Goal: Task Accomplishment & Management: Manage account settings

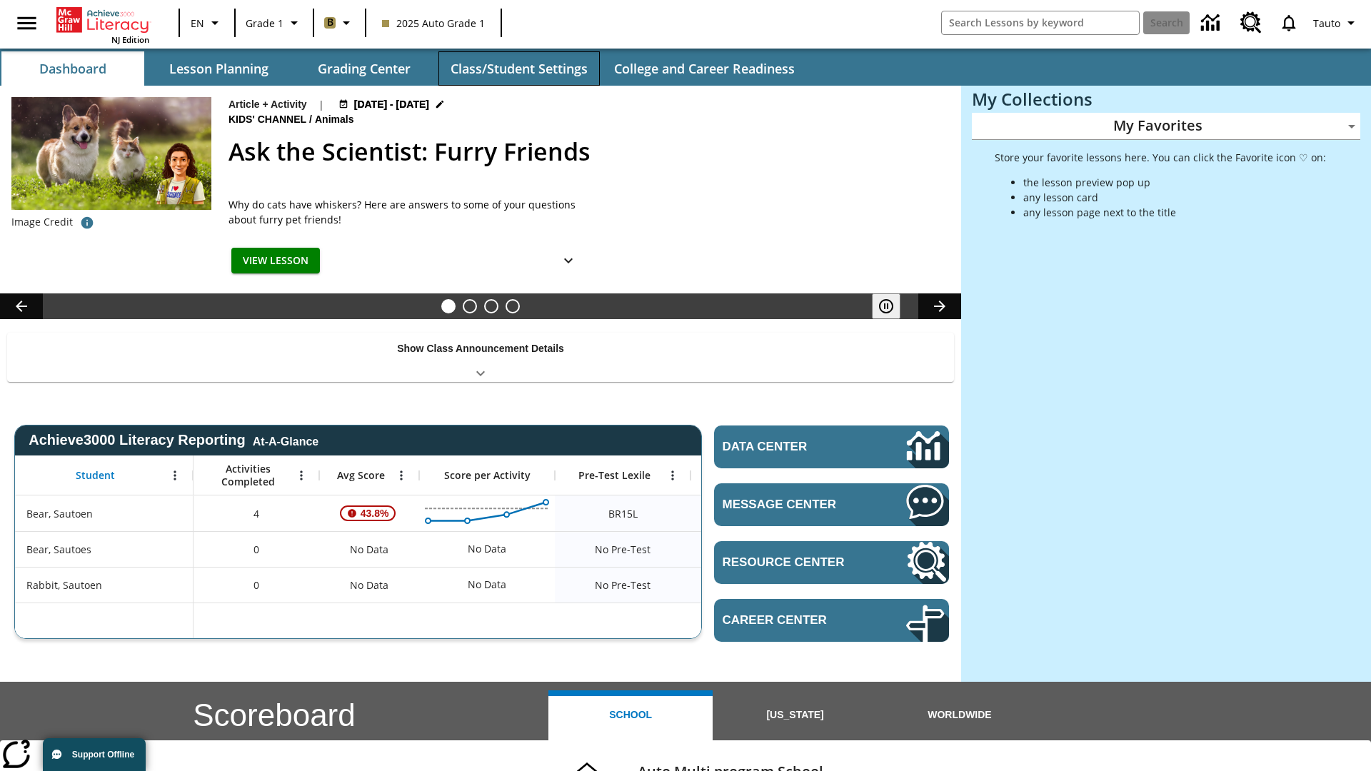
click at [518, 69] on button "Class/Student Settings" at bounding box center [518, 68] width 161 height 34
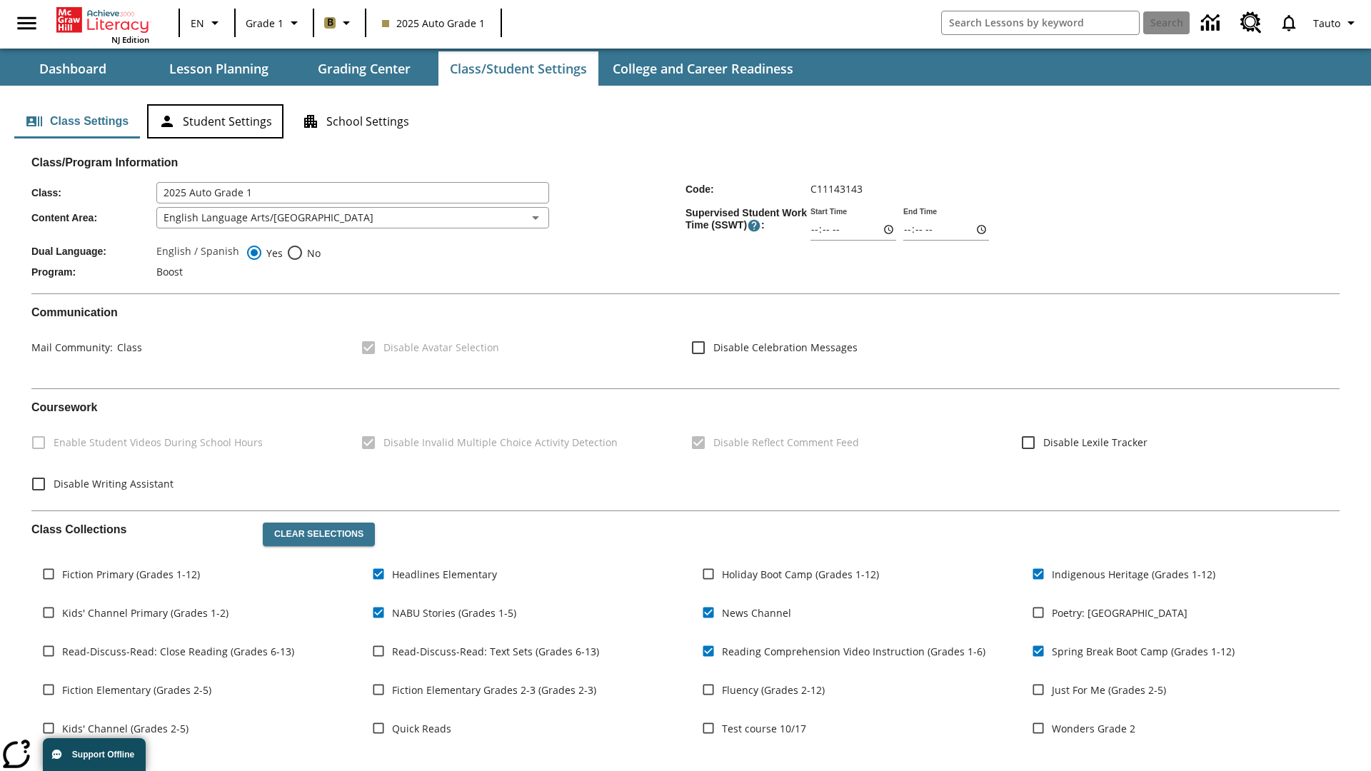
click at [215, 121] on button "Student Settings" at bounding box center [215, 121] width 136 height 34
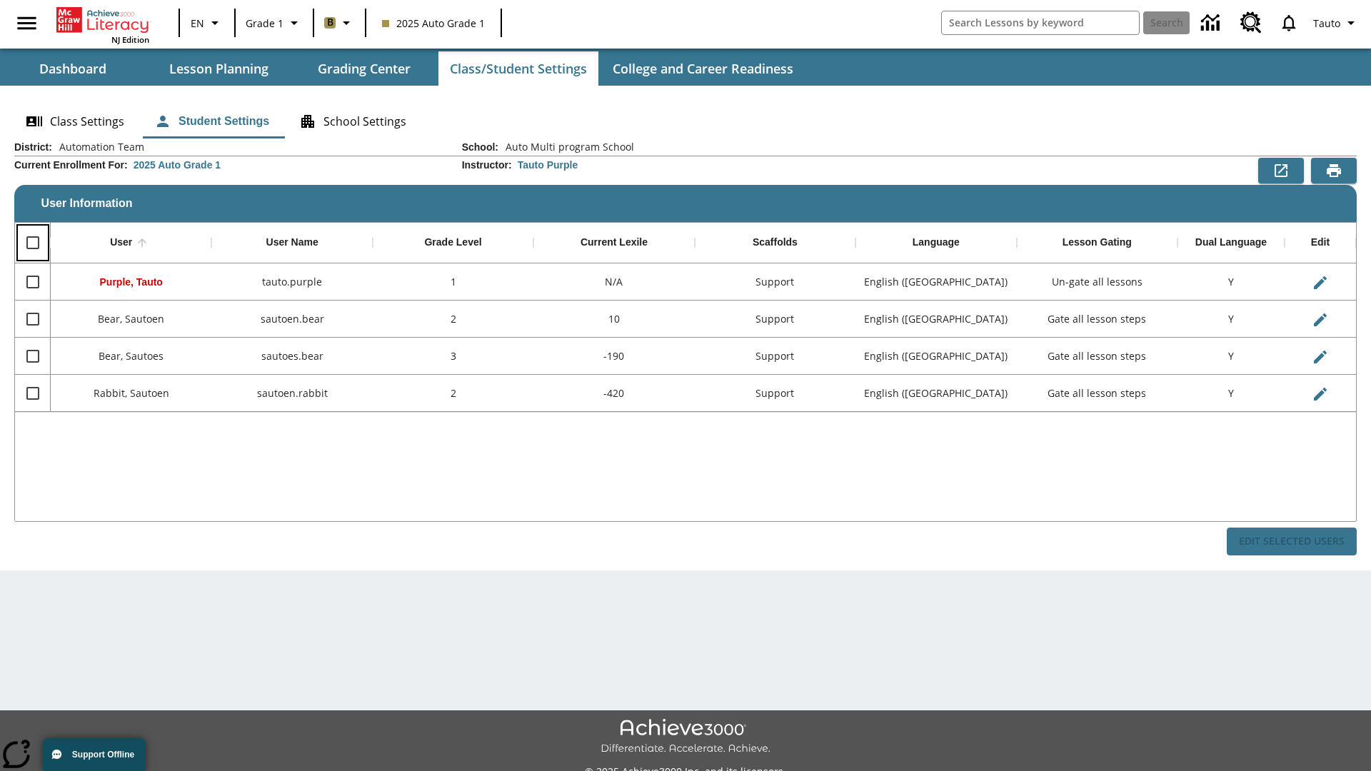
click at [32, 243] on input "Select all rows" at bounding box center [33, 243] width 30 height 30
checkbox input "true"
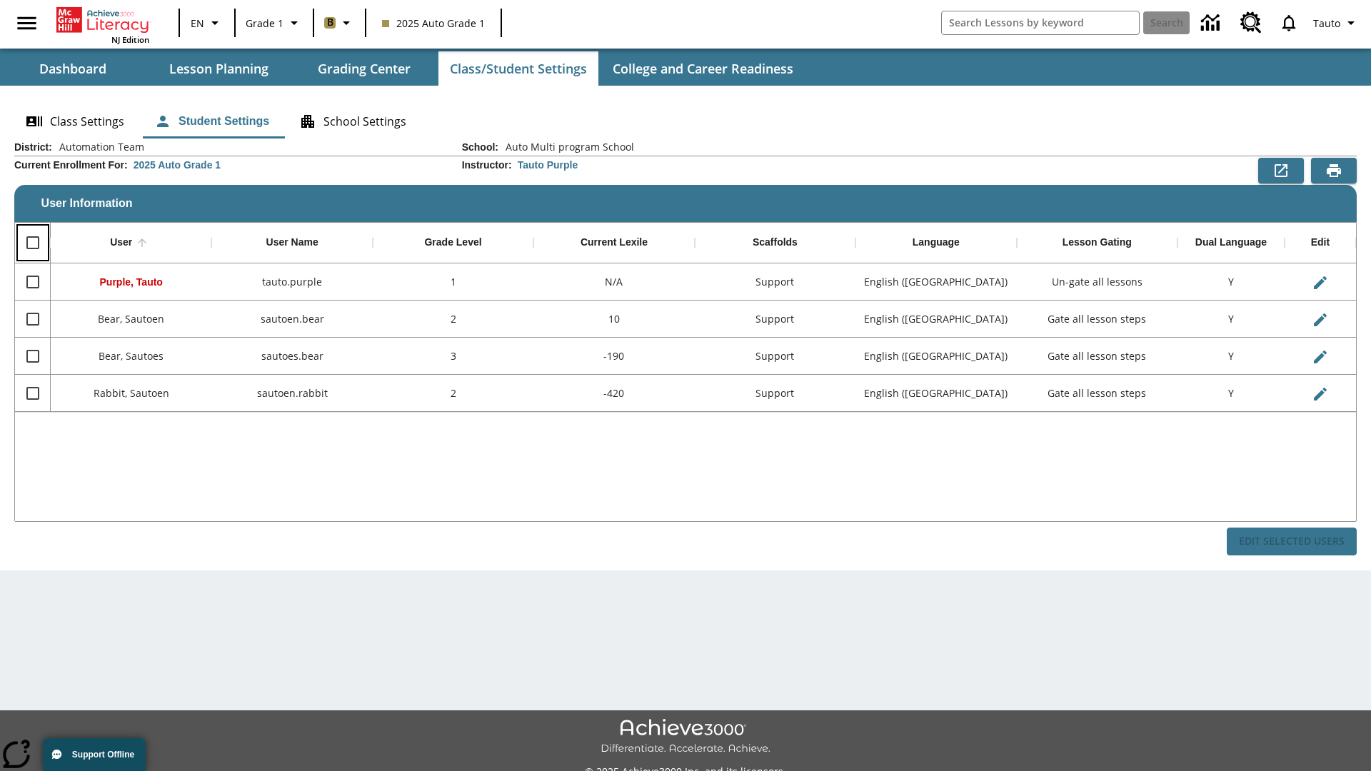
checkbox input "true"
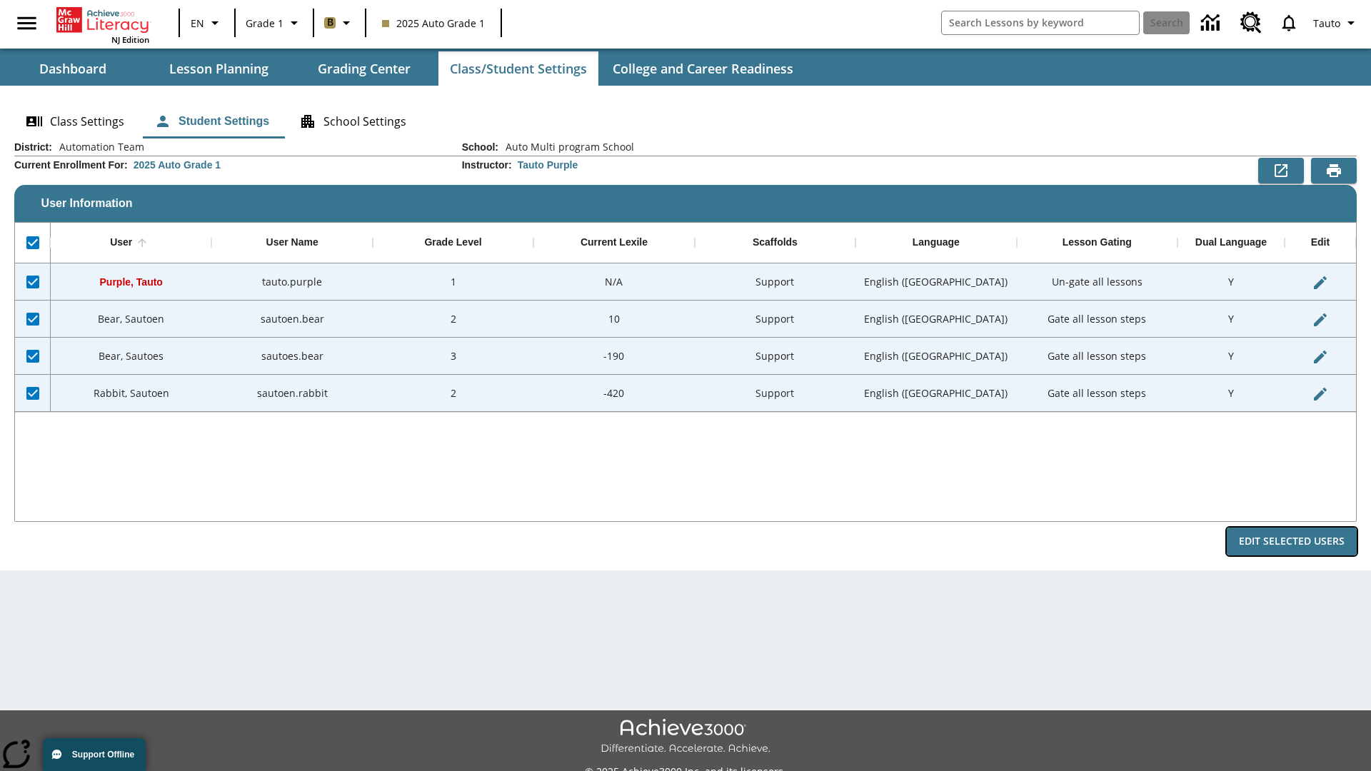
click at [1291, 541] on button "Edit Selected Users" at bounding box center [1292, 542] width 130 height 28
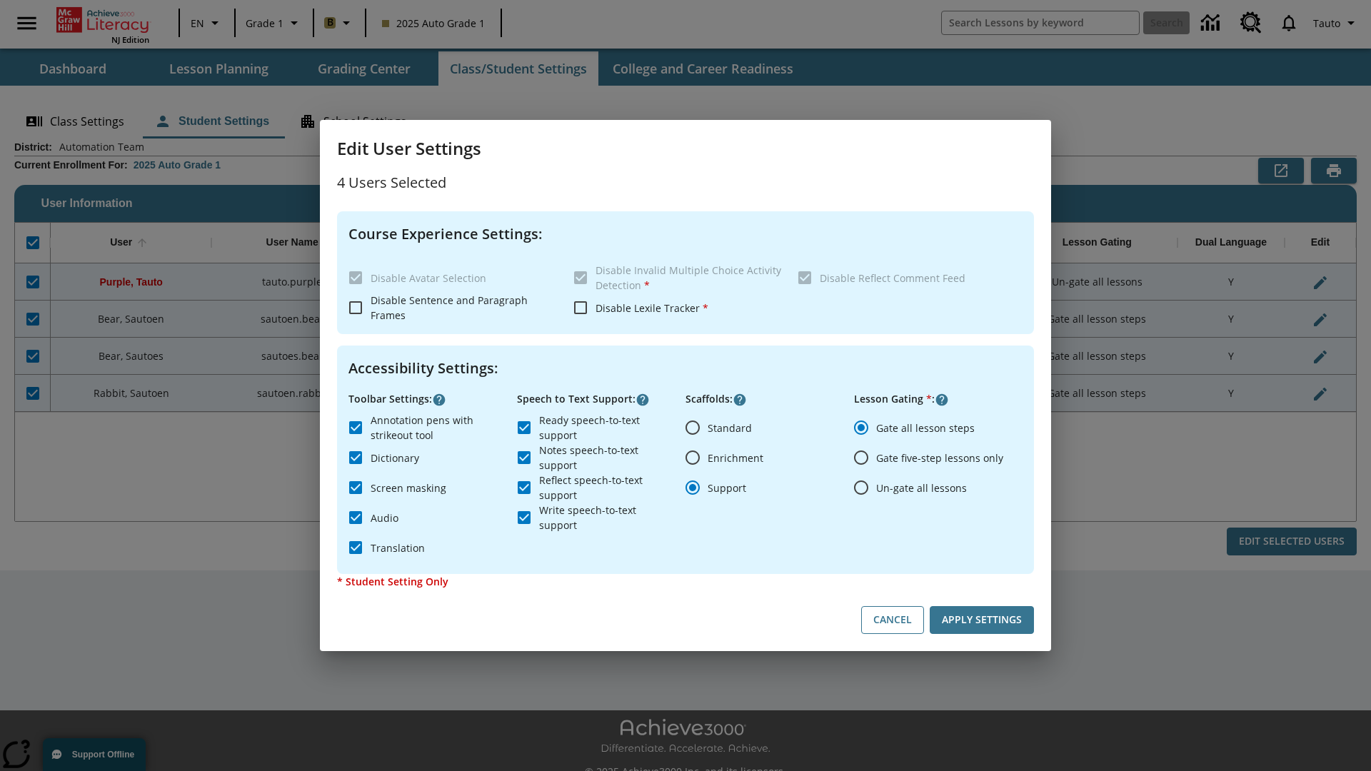
click at [692, 458] on input "Enrichment" at bounding box center [693, 458] width 30 height 30
click at [892, 620] on button "Cancel" at bounding box center [892, 620] width 63 height 28
radio input "false"
radio input "true"
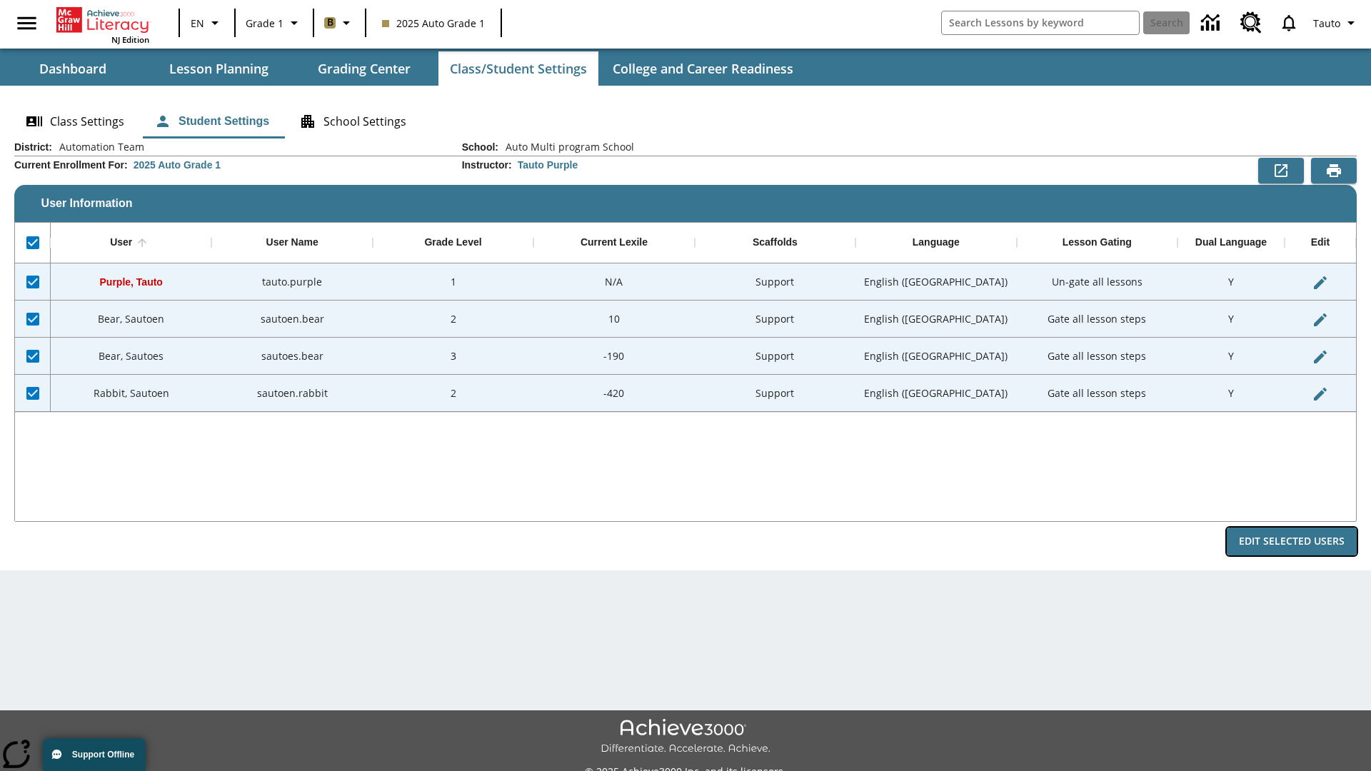
click at [1291, 541] on button "Edit Selected Users" at bounding box center [1292, 542] width 130 height 28
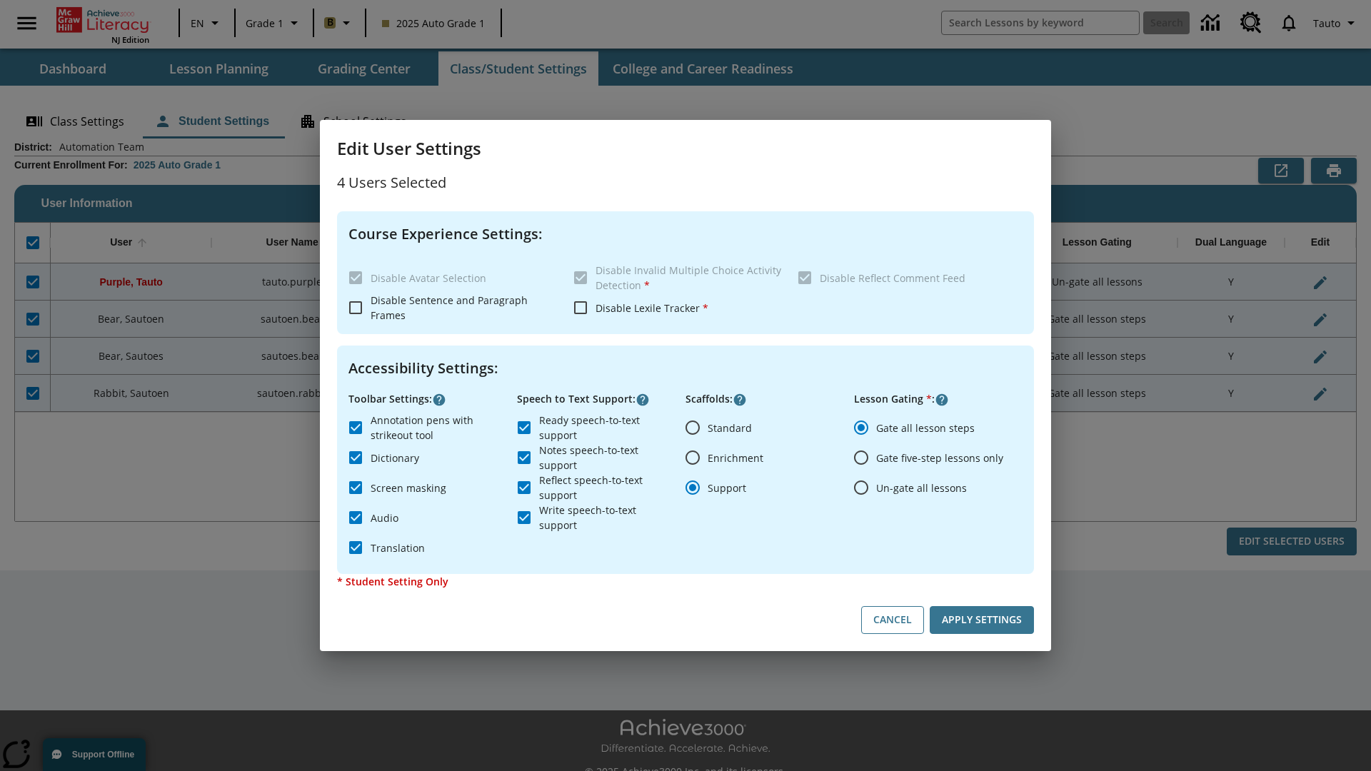
click at [692, 458] on input "Enrichment" at bounding box center [693, 458] width 30 height 30
radio input "true"
click at [982, 620] on button "Apply Settings" at bounding box center [982, 620] width 104 height 28
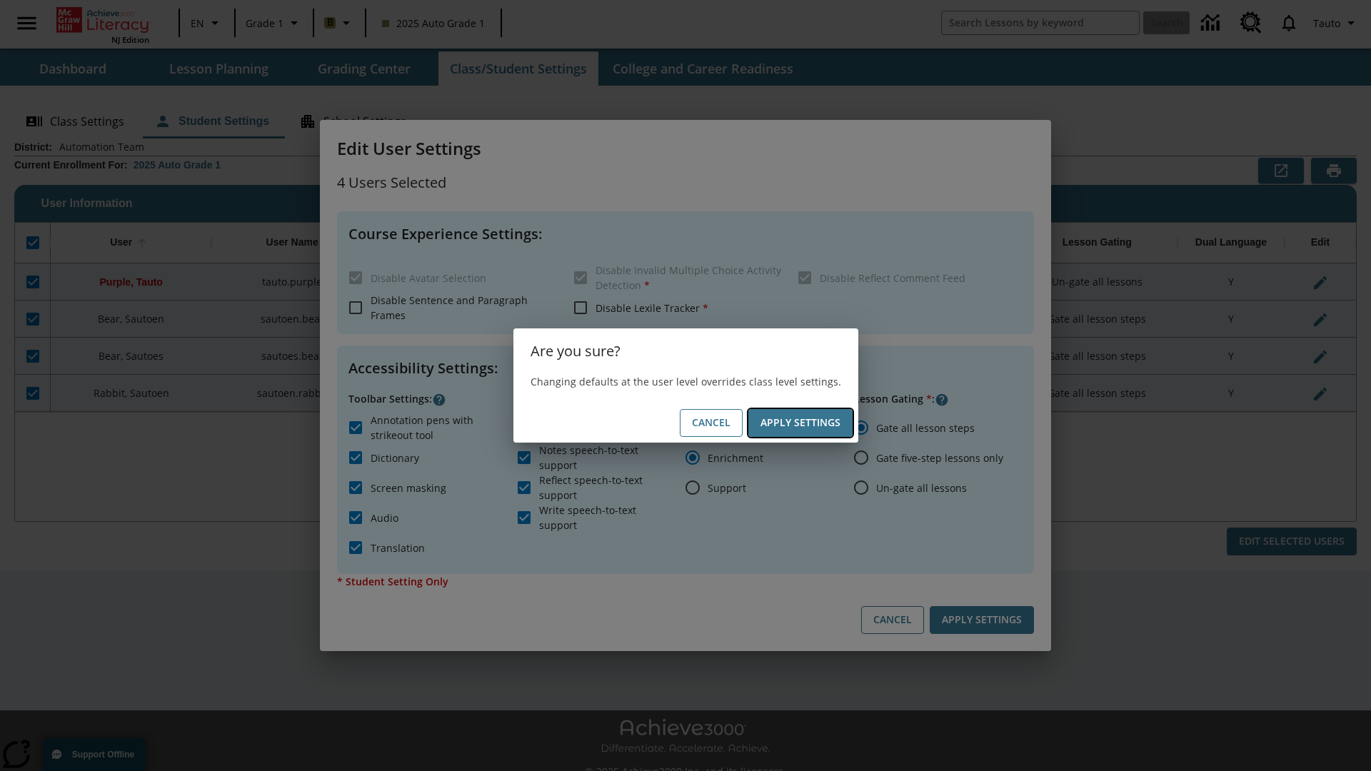
click at [800, 423] on button "Apply Settings" at bounding box center [800, 423] width 104 height 28
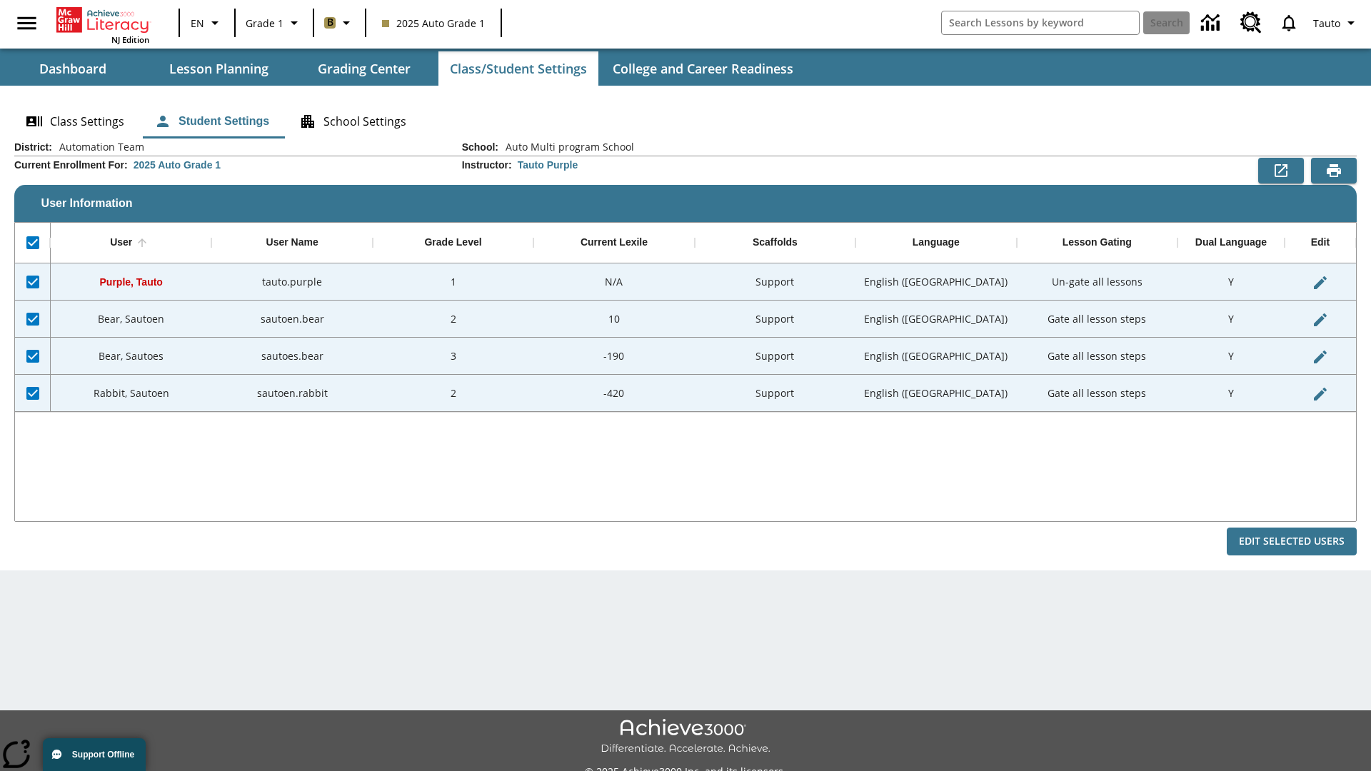
checkbox input "false"
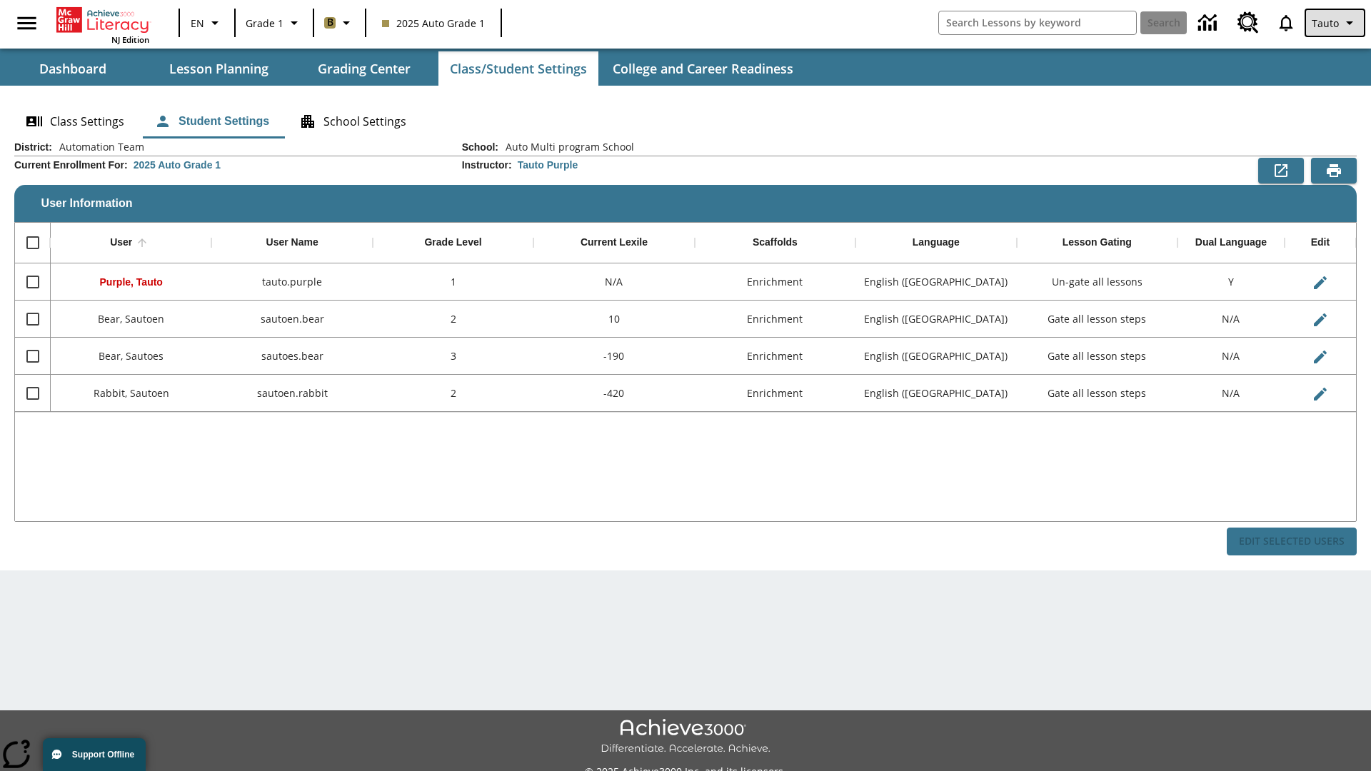
click at [1336, 23] on span "Tauto" at bounding box center [1324, 23] width 27 height 15
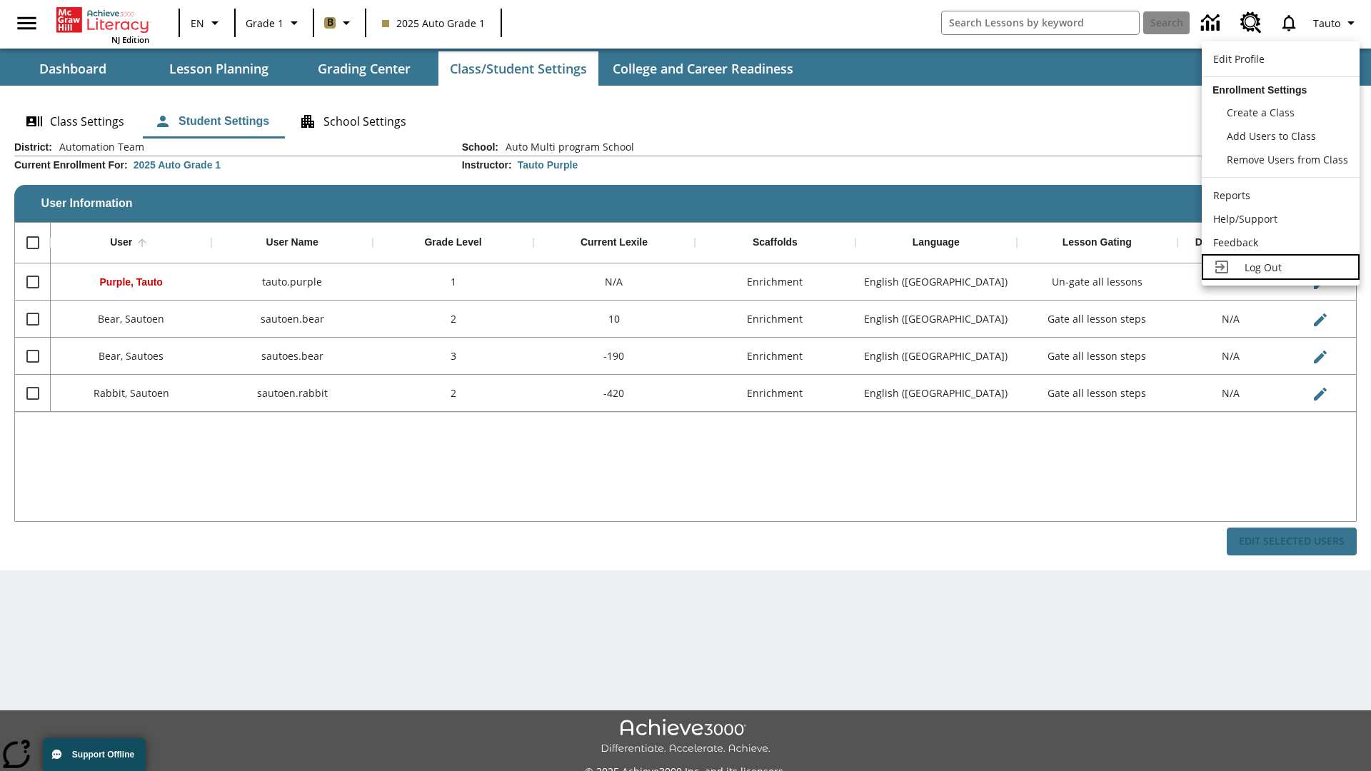
click at [1280, 267] on span "Log Out" at bounding box center [1262, 268] width 37 height 14
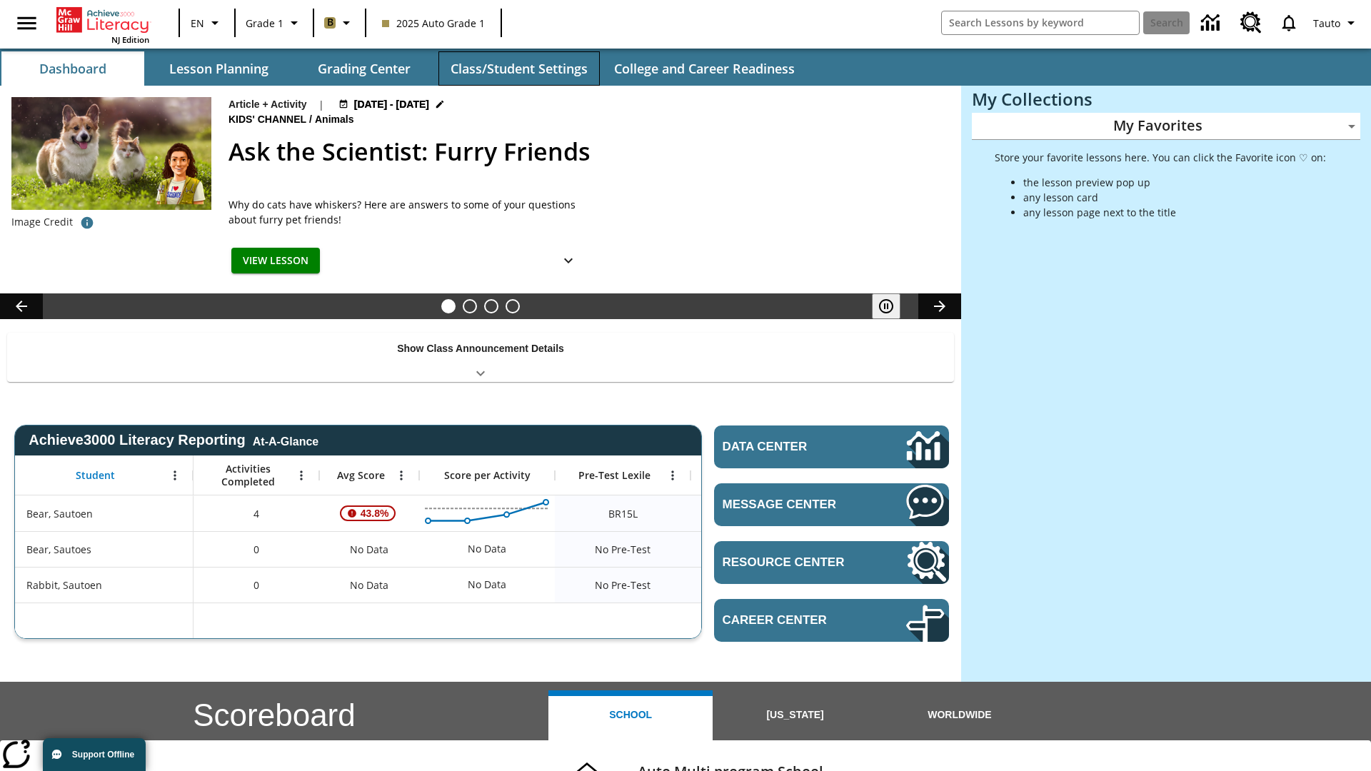
click at [518, 69] on button "Class/Student Settings" at bounding box center [518, 68] width 161 height 34
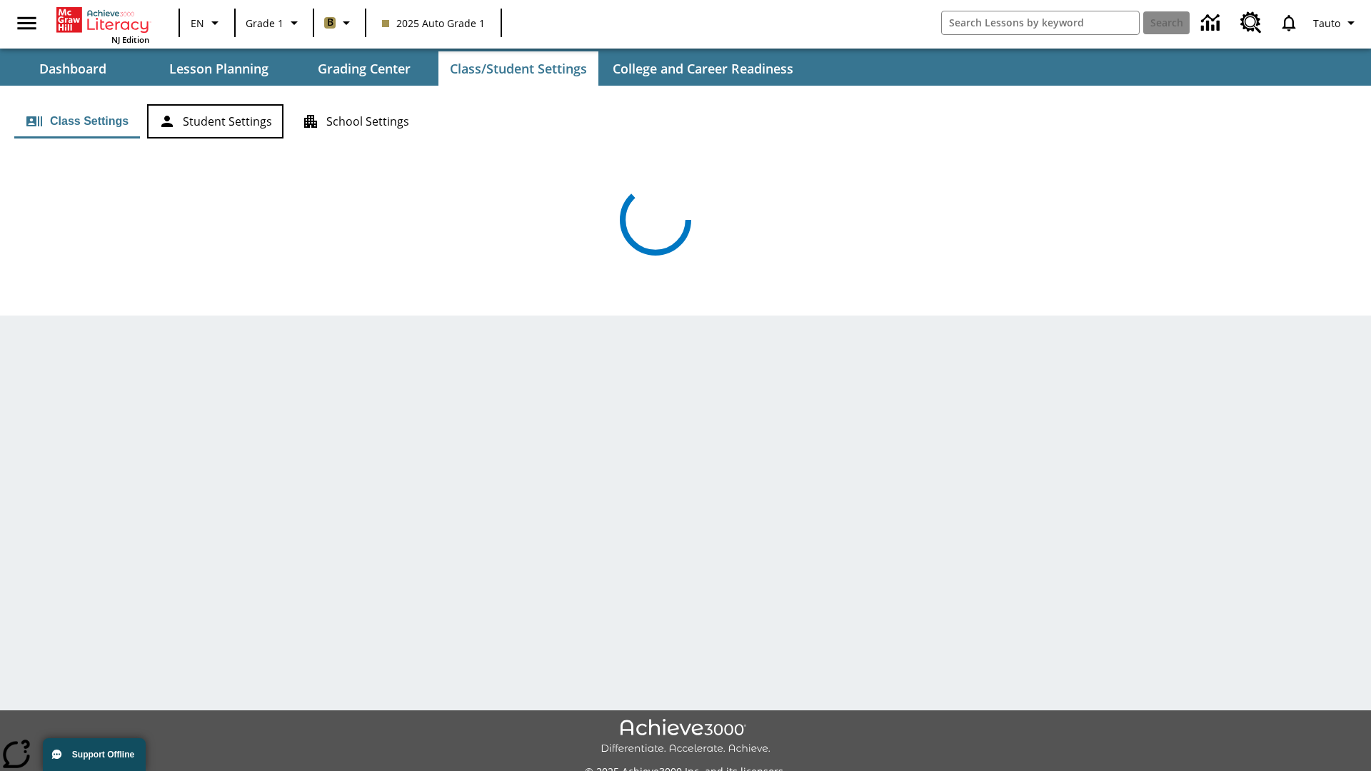
click at [215, 121] on button "Student Settings" at bounding box center [215, 121] width 136 height 34
